Goal: Information Seeking & Learning: Learn about a topic

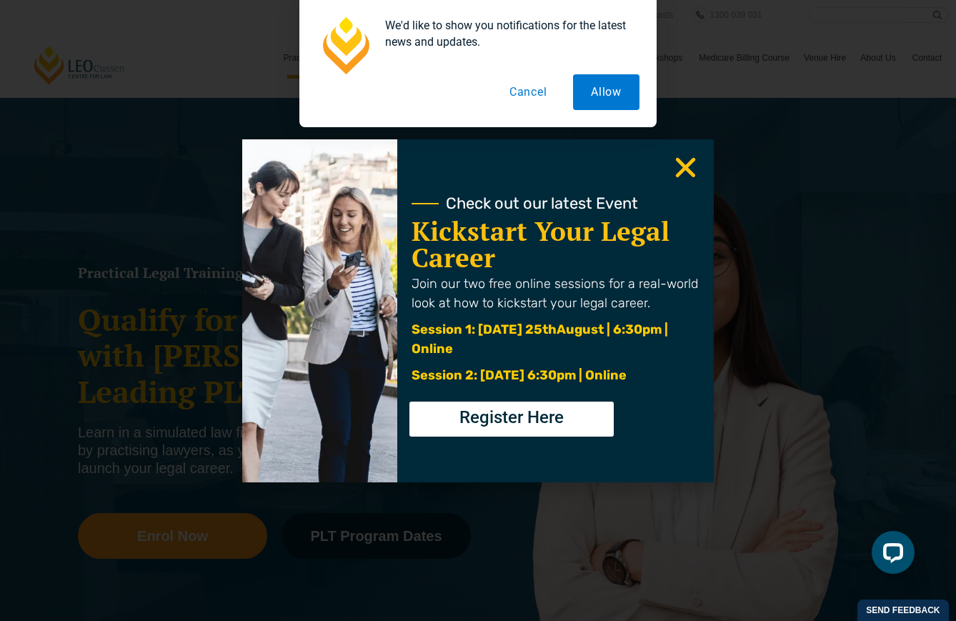
click at [684, 166] on use "Close" at bounding box center [686, 167] width 20 height 20
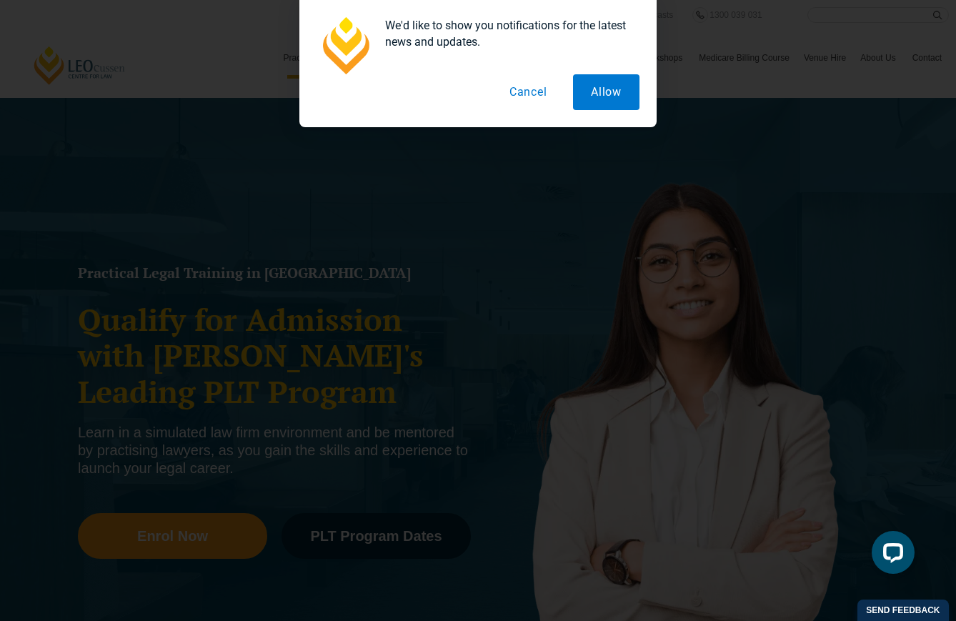
click at [526, 98] on button "Cancel" at bounding box center [528, 92] width 74 height 36
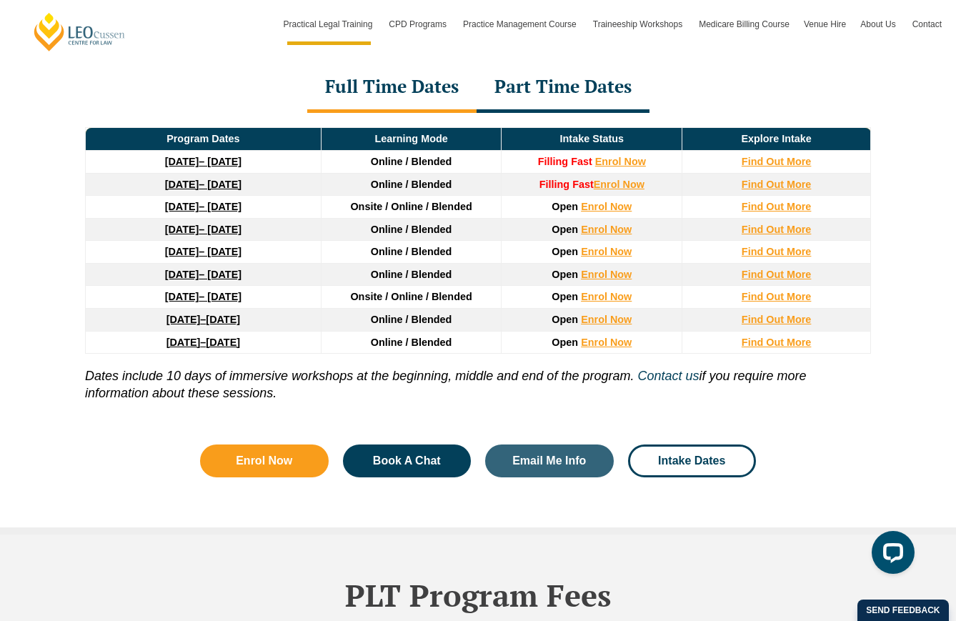
scroll to position [1974, 0]
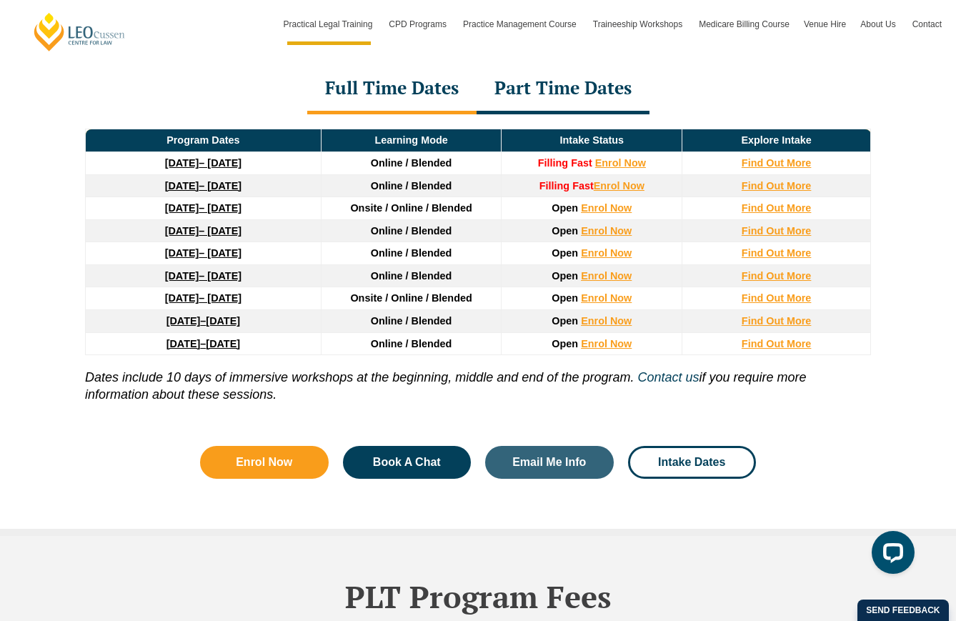
click at [609, 87] on div "Part Time Dates" at bounding box center [562, 89] width 173 height 50
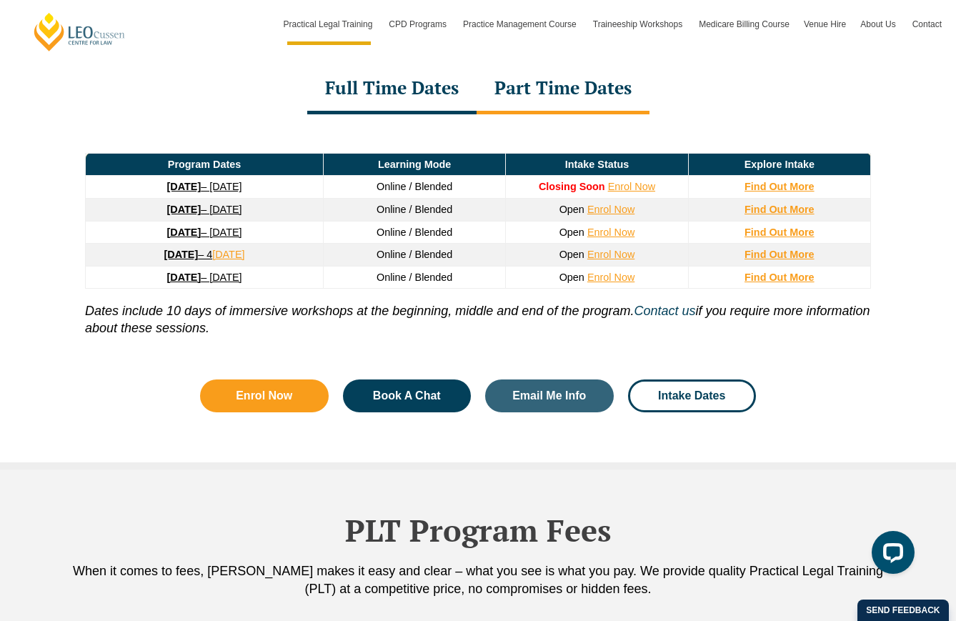
click at [386, 90] on div "Full Time Dates" at bounding box center [391, 89] width 169 height 50
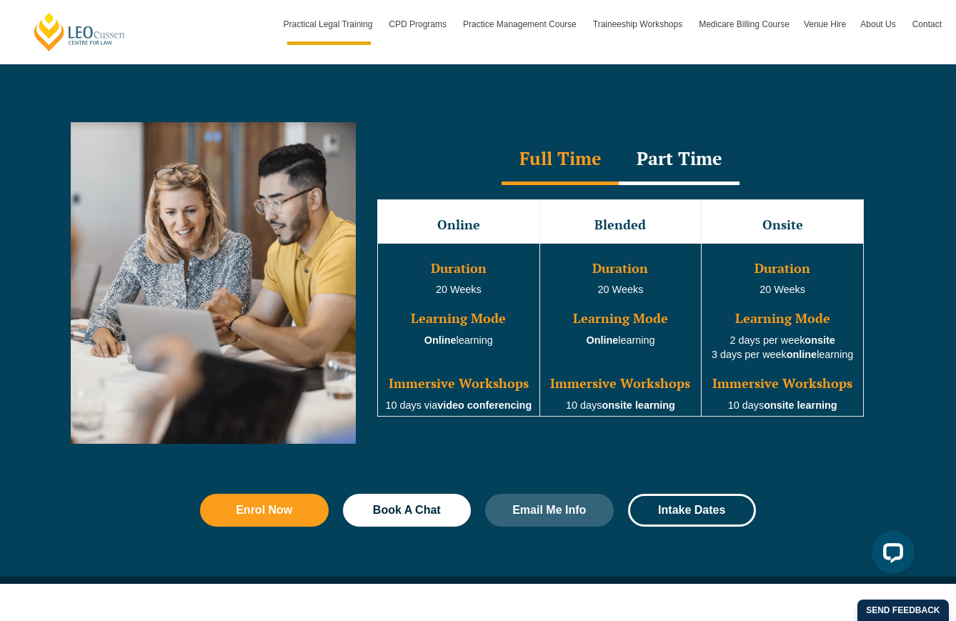
scroll to position [1279, 0]
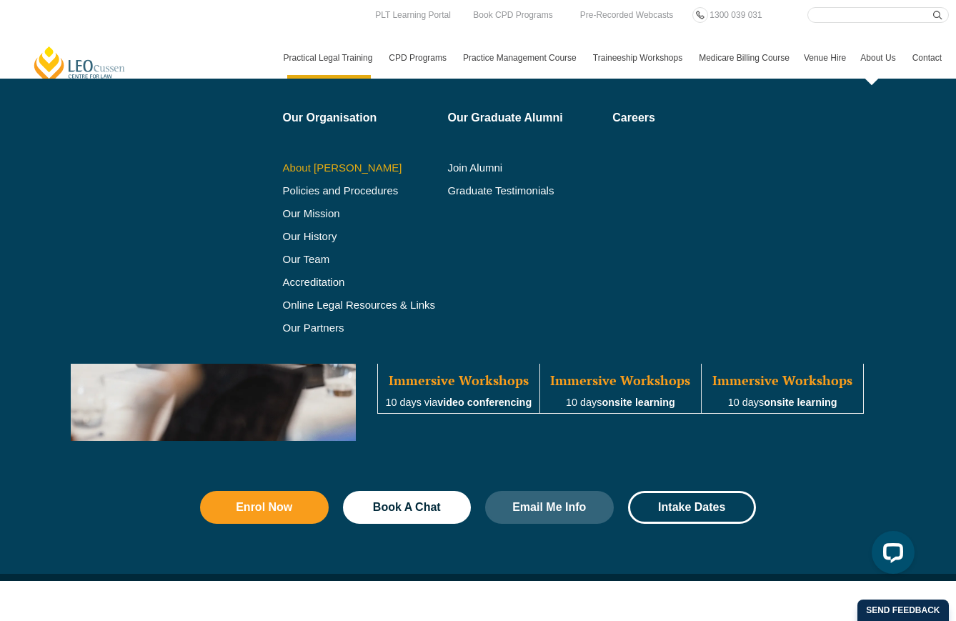
click at [335, 164] on link "About [PERSON_NAME]" at bounding box center [360, 167] width 155 height 11
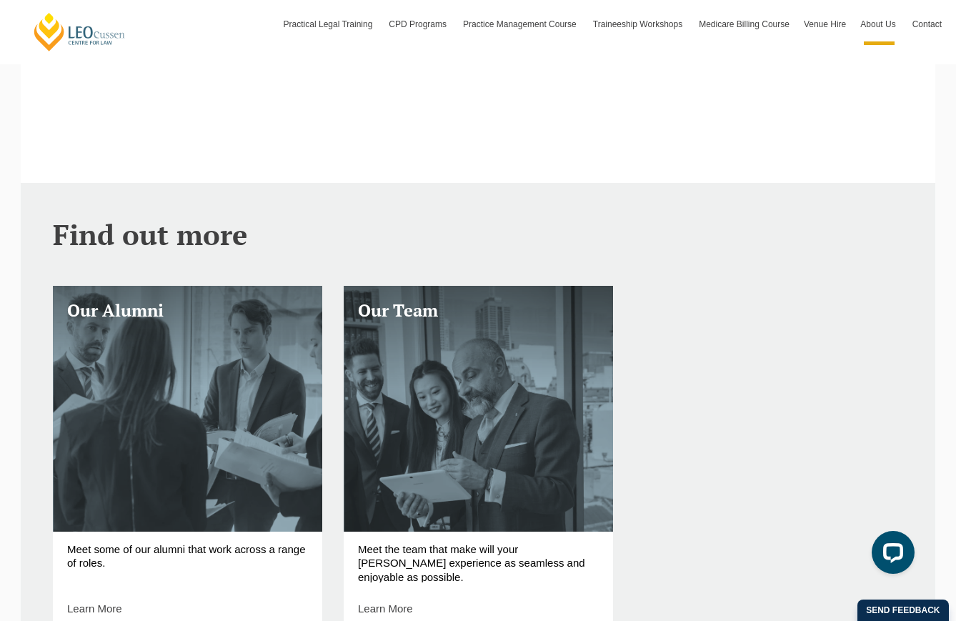
scroll to position [63, 0]
